Goal: Check status: Check status

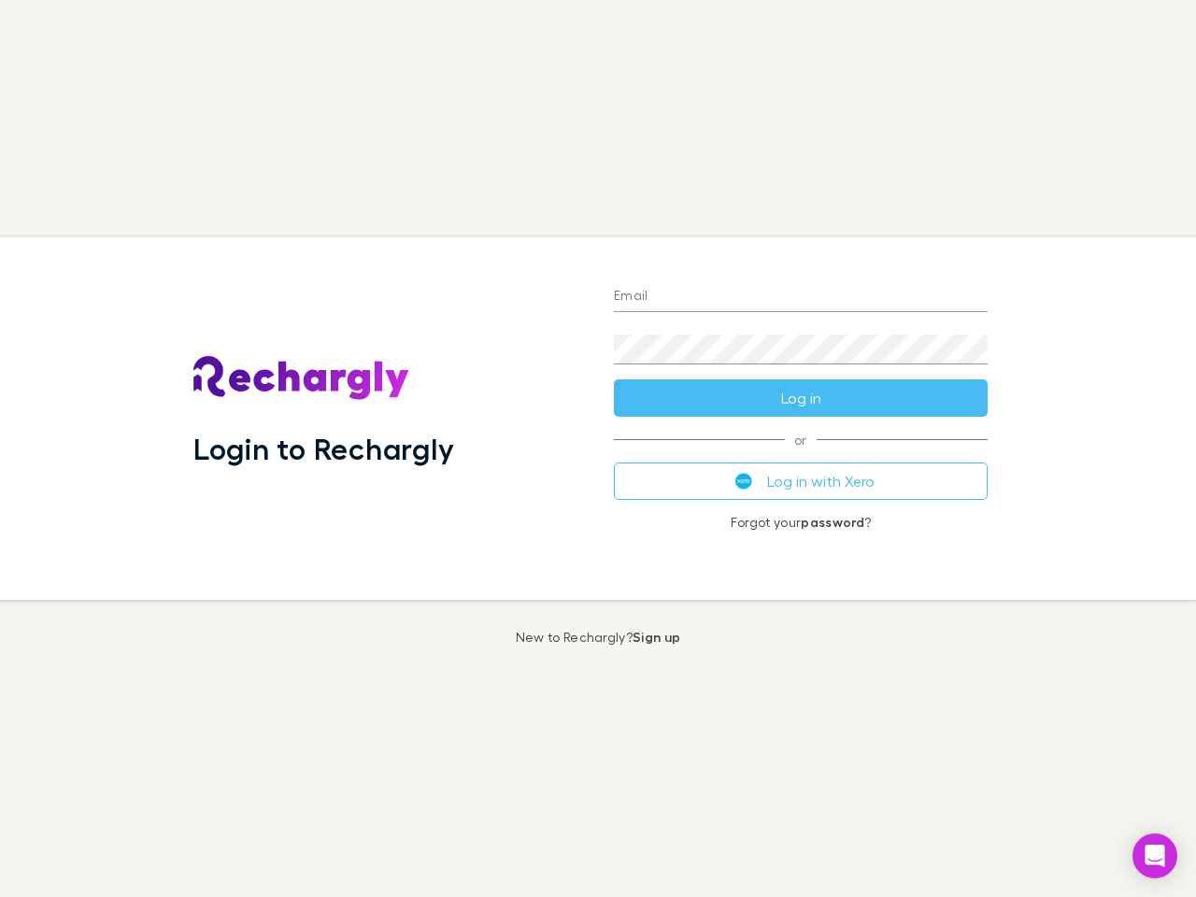
click at [598, 448] on div "Login to Rechargly" at bounding box center [388, 418] width 420 height 362
click at [801, 297] on input "Email" at bounding box center [801, 297] width 374 height 30
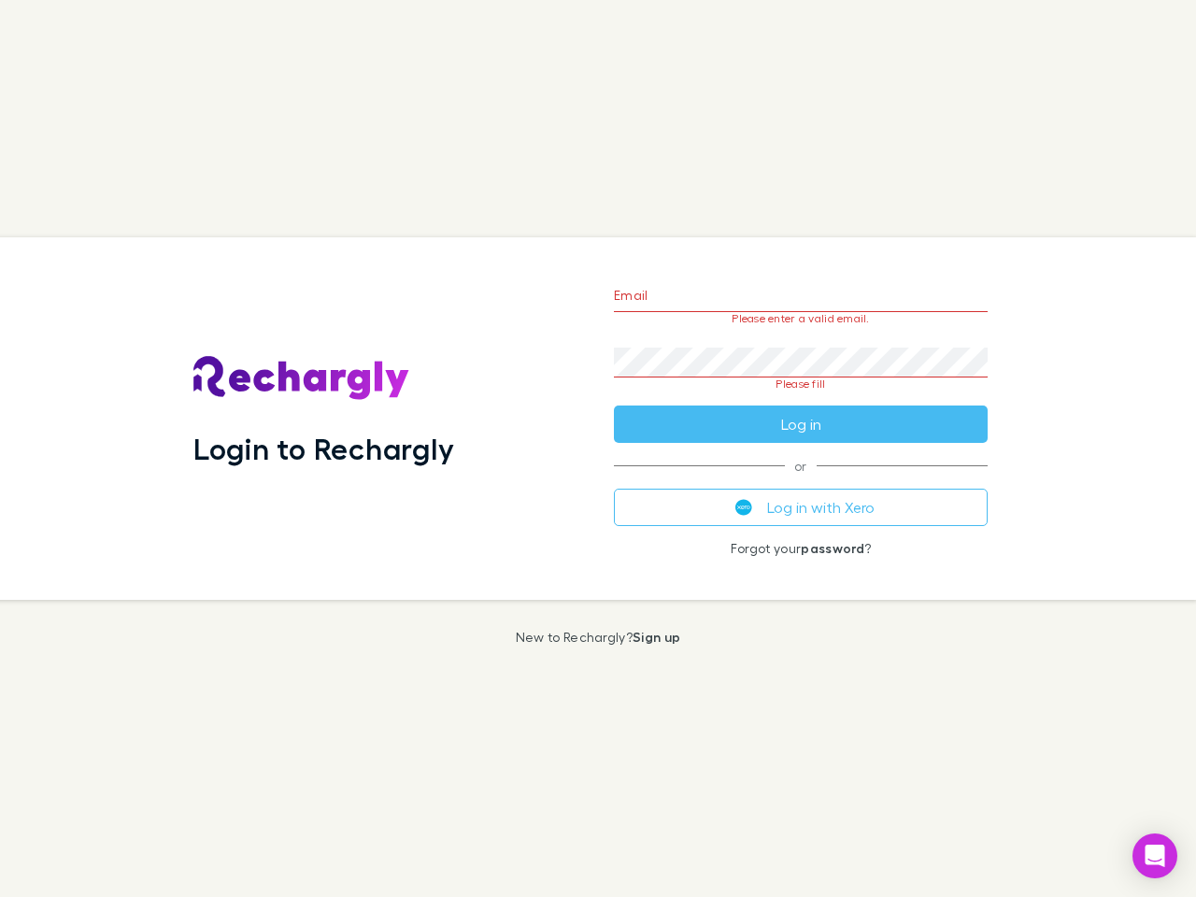
click at [801, 398] on form "Email Please enter a valid email. Password Please fill Log in" at bounding box center [801, 355] width 374 height 176
click at [801, 481] on div "Email Please enter a valid email. Password Please fill Log in or Log in with Xe…" at bounding box center [801, 418] width 404 height 362
click at [1155, 856] on icon "Open Intercom Messenger" at bounding box center [1155, 855] width 20 height 22
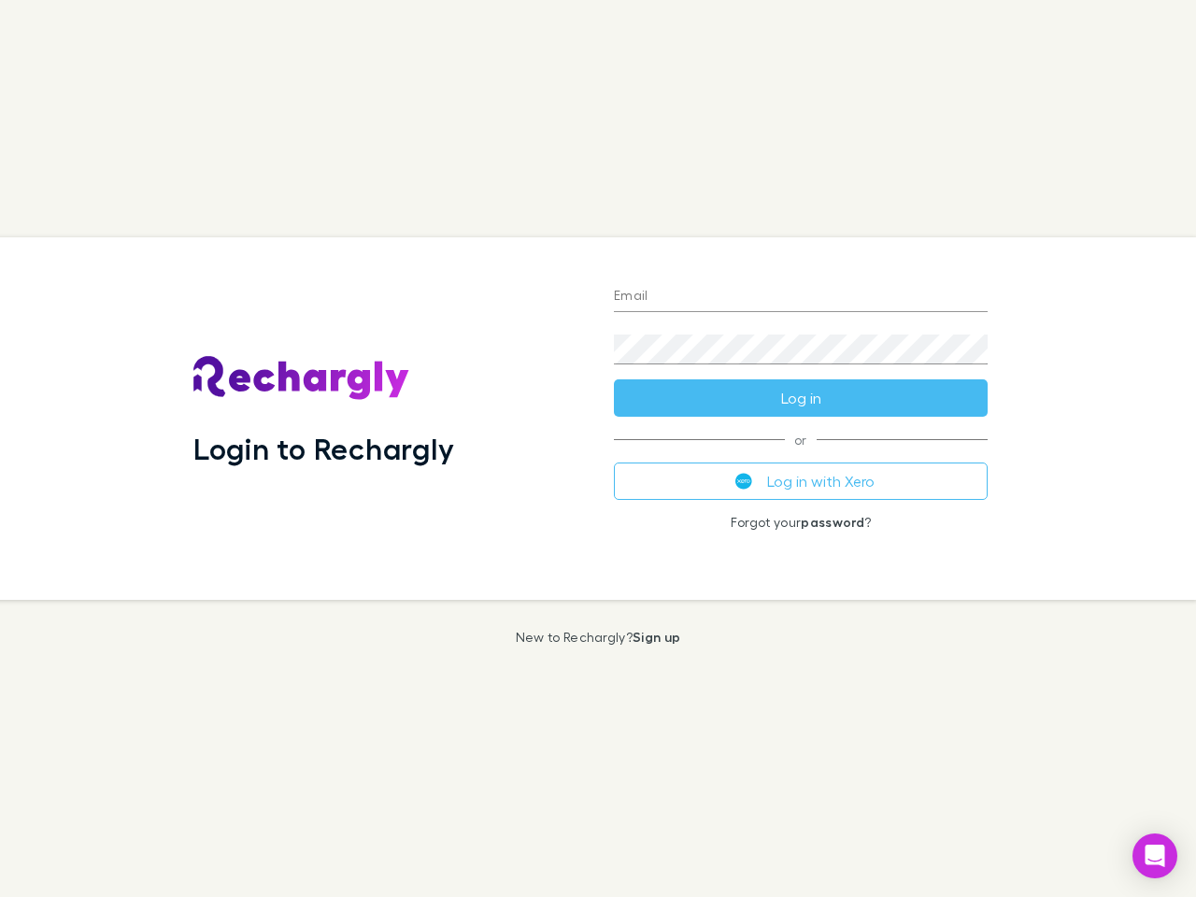
click at [598, 448] on div "Login to Rechargly" at bounding box center [388, 418] width 420 height 362
click at [801, 297] on input "Email" at bounding box center [801, 297] width 374 height 30
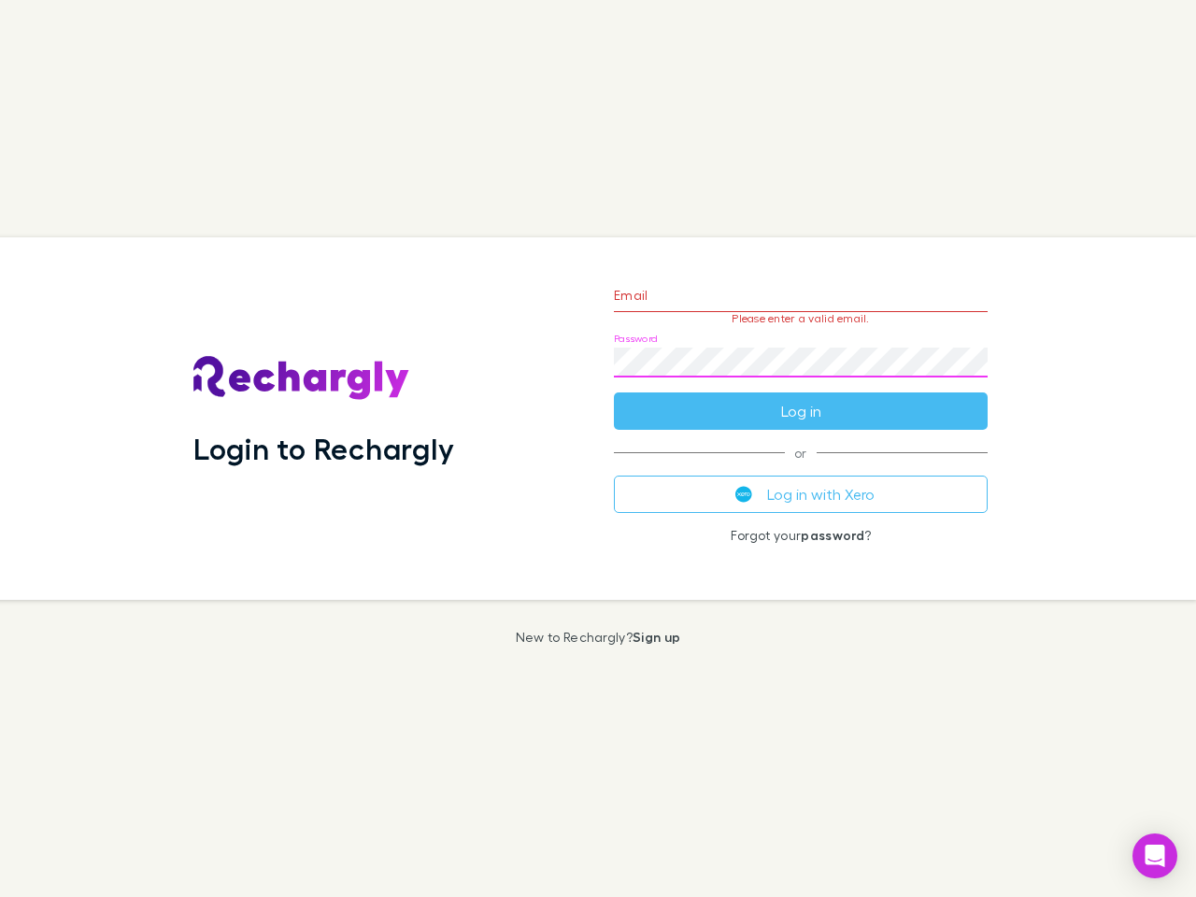
click at [801, 398] on form "Email Please enter a valid email. Password Log in" at bounding box center [801, 348] width 374 height 163
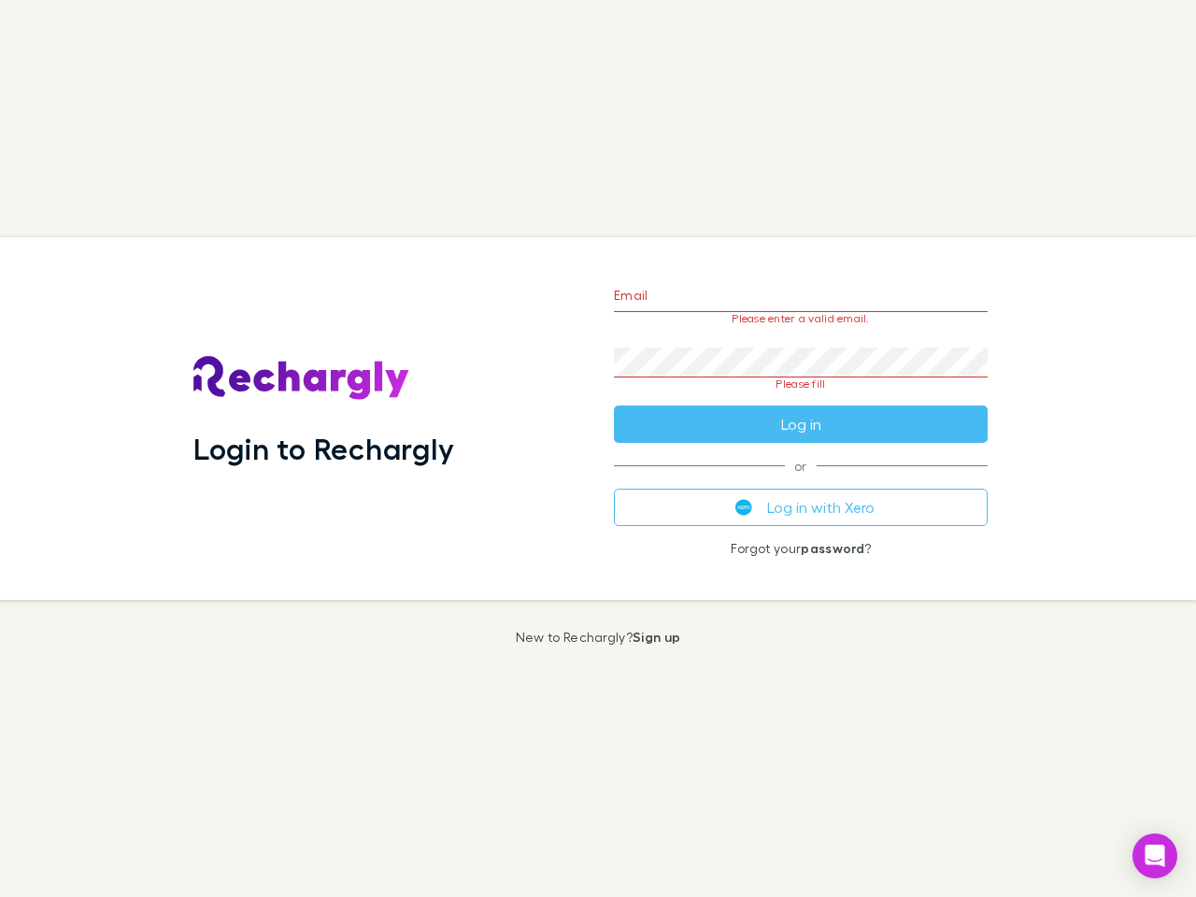
click at [801, 481] on div "Email Please enter a valid email. Password Please fill Log in or Log in with Xe…" at bounding box center [801, 418] width 404 height 362
click at [1155, 856] on icon "Open Intercom Messenger" at bounding box center [1155, 855] width 20 height 22
